Goal: Task Accomplishment & Management: Use online tool/utility

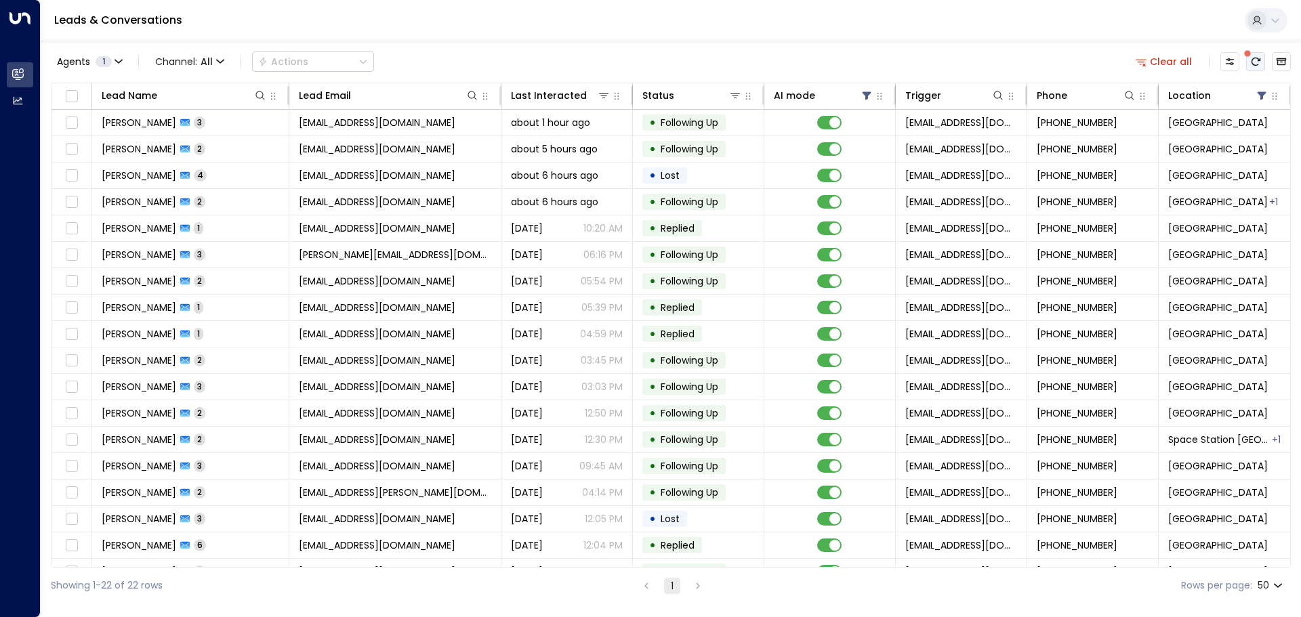
click at [1253, 60] on icon "There are new threads available. Refresh the grid to view the latest updates." at bounding box center [1255, 61] width 11 height 11
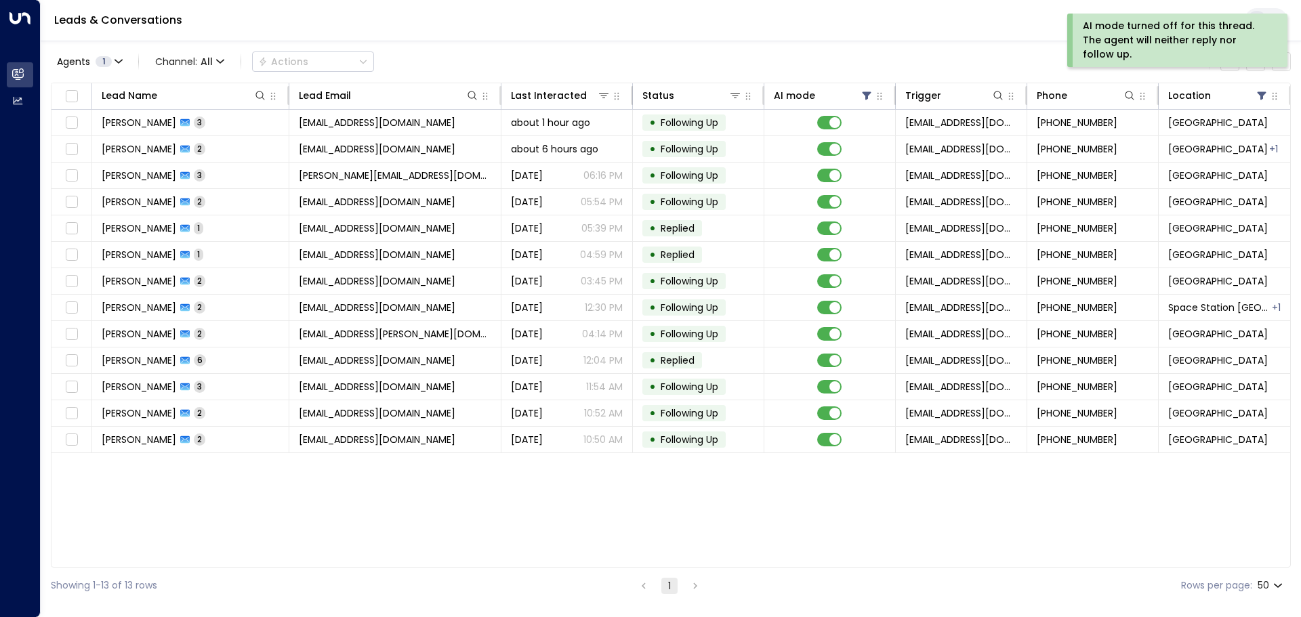
click at [1256, 60] on div "AI mode turned off for this thread. The agent will neither reply nor follow up." at bounding box center [1177, 41] width 220 height 54
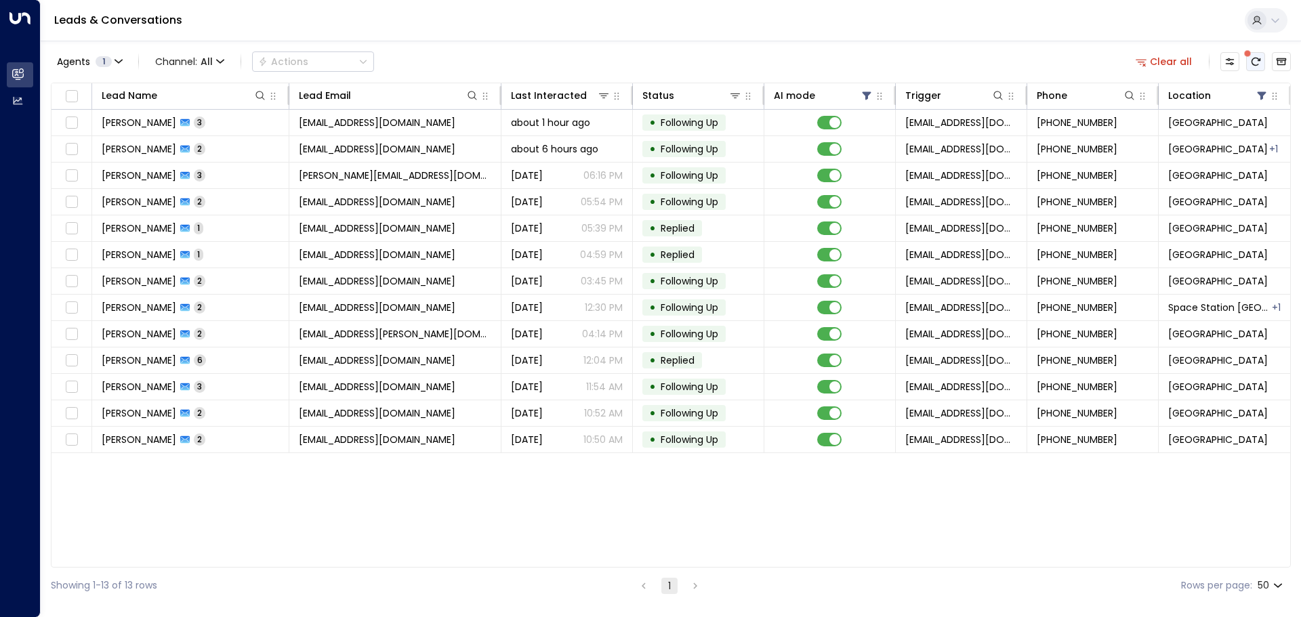
click at [1258, 66] on icon "There are new threads available. Refresh the grid to view the latest updates." at bounding box center [1255, 61] width 11 height 11
click at [1251, 60] on icon "There are new threads available. Refresh the grid to view the latest updates." at bounding box center [1255, 61] width 11 height 11
click at [1254, 60] on icon "Refresh" at bounding box center [1255, 61] width 11 height 11
click at [1257, 61] on icon "Refresh" at bounding box center [1255, 61] width 11 height 11
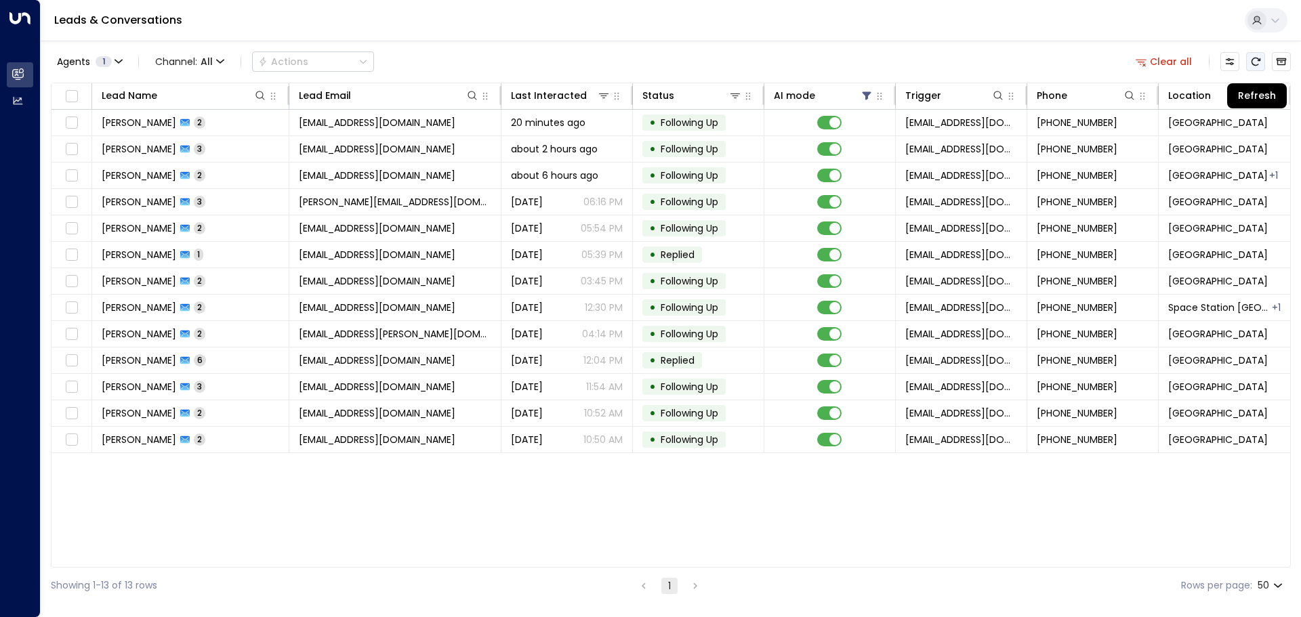
click at [1260, 59] on icon "Refresh" at bounding box center [1255, 62] width 9 height 8
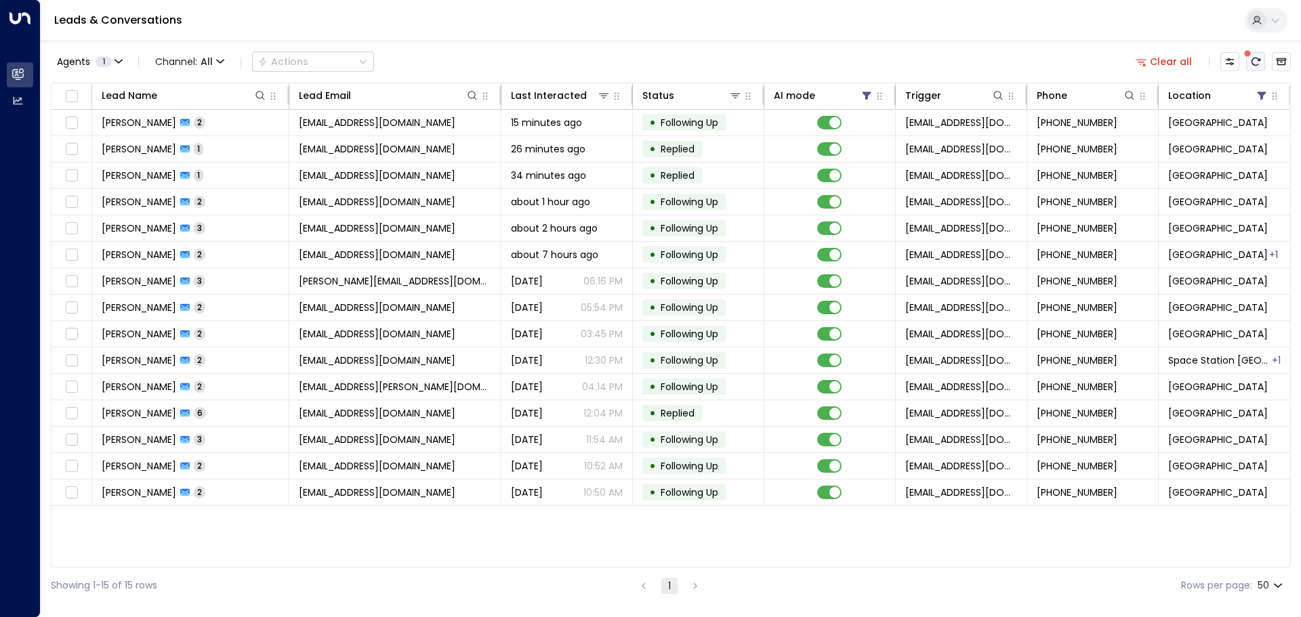
click at [1264, 58] on button "There are new threads available. Refresh the grid to view the latest updates." at bounding box center [1255, 61] width 19 height 19
click at [1254, 60] on icon "There are new threads available. Refresh the grid to view the latest updates." at bounding box center [1255, 61] width 11 height 11
